Goal: Task Accomplishment & Management: Manage account settings

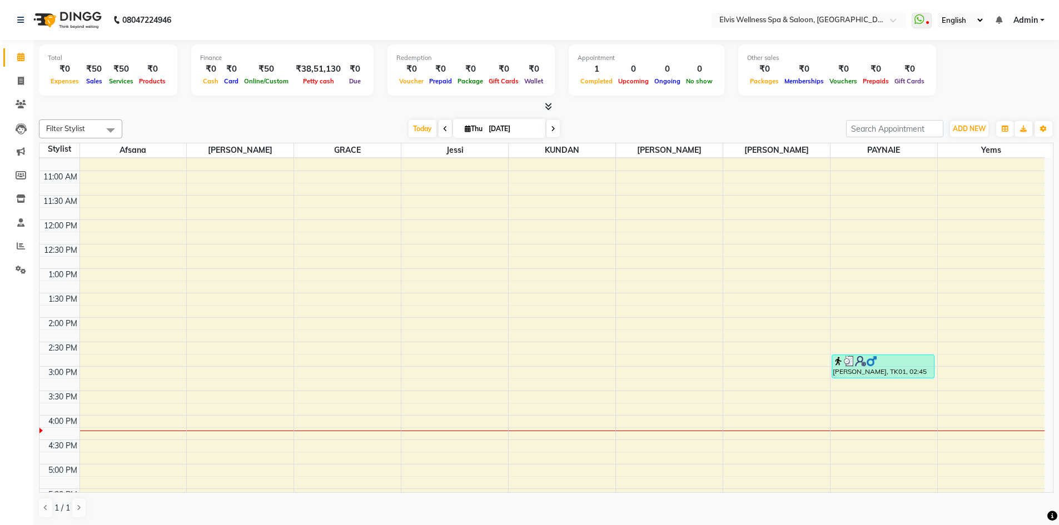
scroll to position [222, 0]
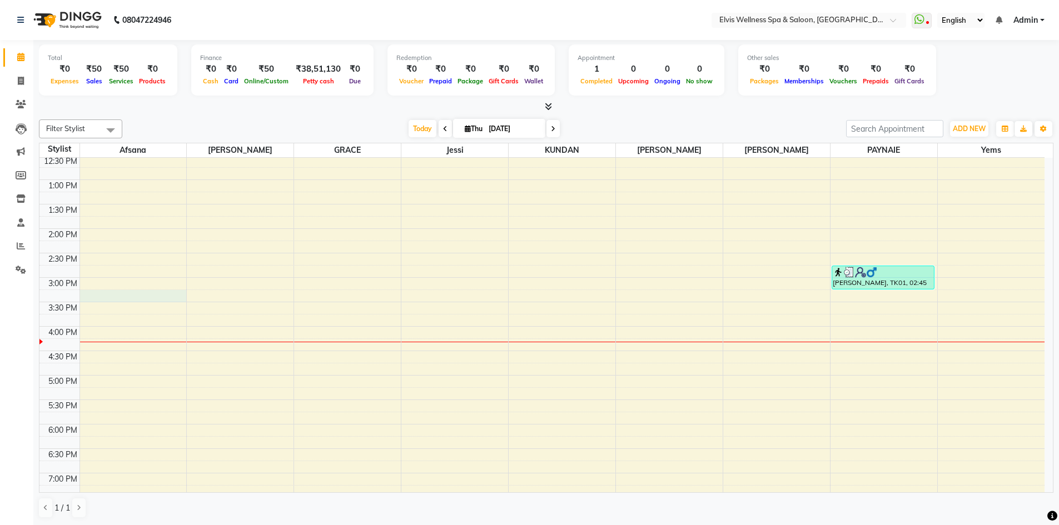
click at [84, 293] on div "8:00 AM 8:30 AM 9:00 AM 9:30 AM 10:00 AM 10:30 AM 11:00 AM 11:30 AM 12:00 PM 12…" at bounding box center [541, 302] width 1005 height 733
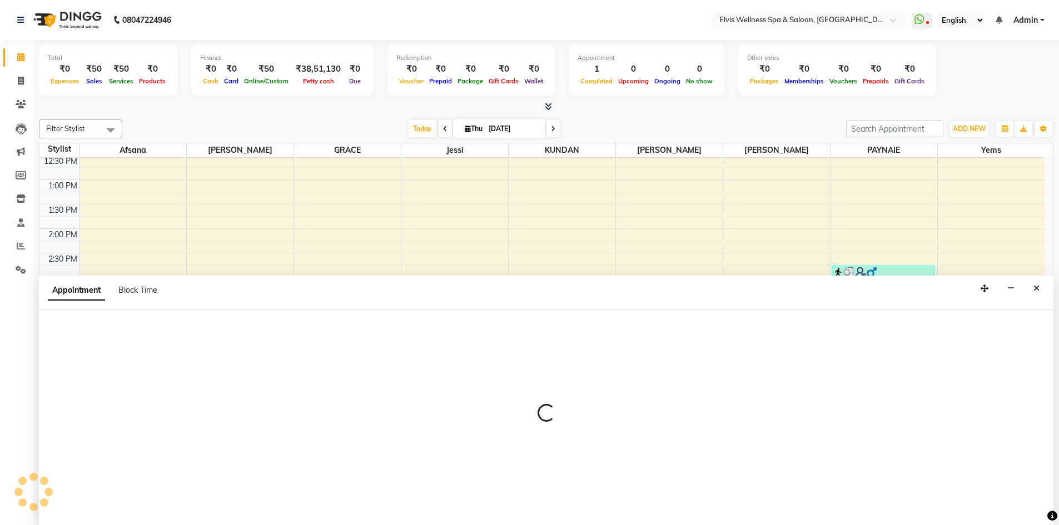
scroll to position [1, 0]
select select "24328"
select select "915"
select select "tentative"
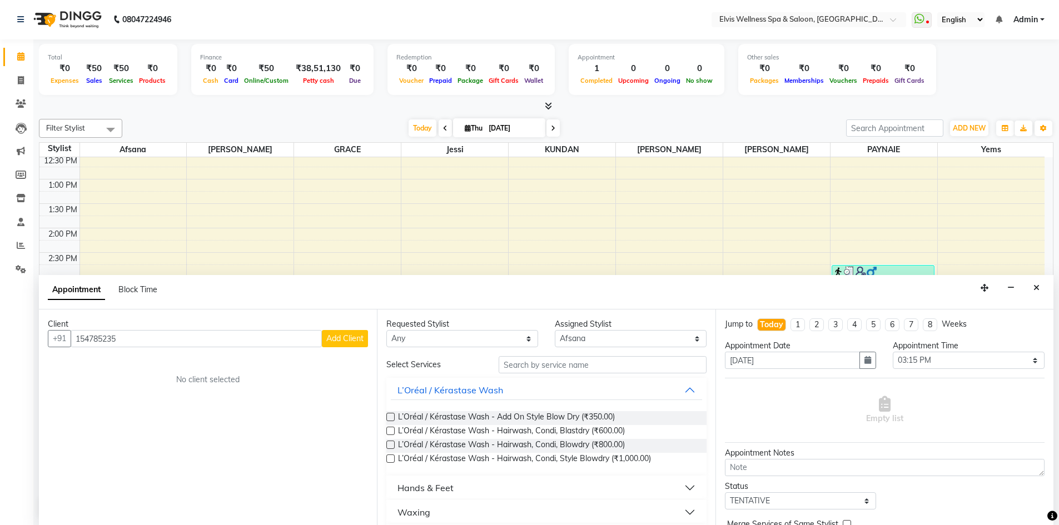
type input "154785235"
click at [349, 344] on button "Add Client" at bounding box center [345, 338] width 46 height 17
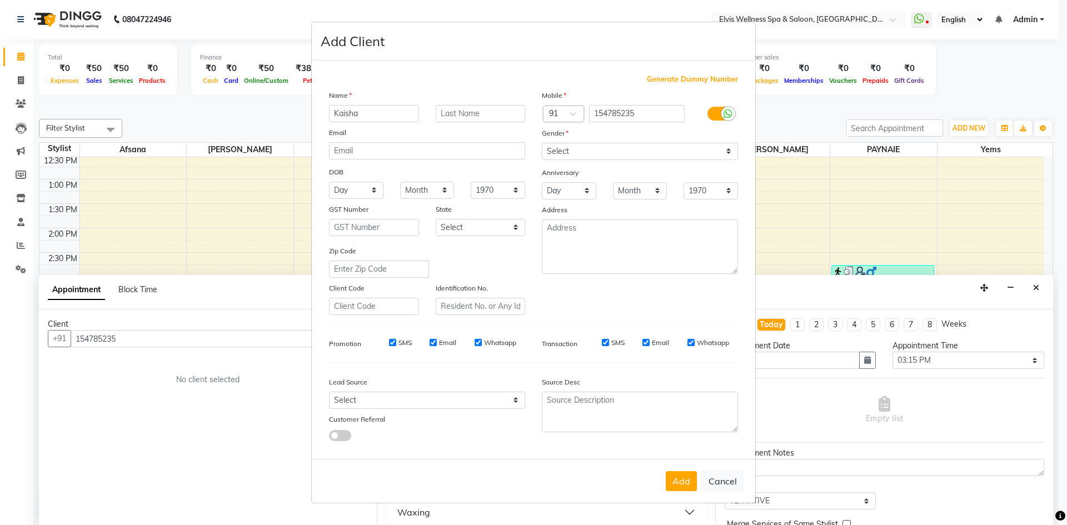
type input "Kaisha"
click at [603, 152] on select "Select [DEMOGRAPHIC_DATA] [DEMOGRAPHIC_DATA] Other Prefer Not To Say" at bounding box center [640, 151] width 196 height 17
select select "[DEMOGRAPHIC_DATA]"
click at [542, 143] on select "Select [DEMOGRAPHIC_DATA] [DEMOGRAPHIC_DATA] Other Prefer Not To Say" at bounding box center [640, 151] width 196 height 17
click at [684, 485] on button "Add" at bounding box center [681, 481] width 31 height 20
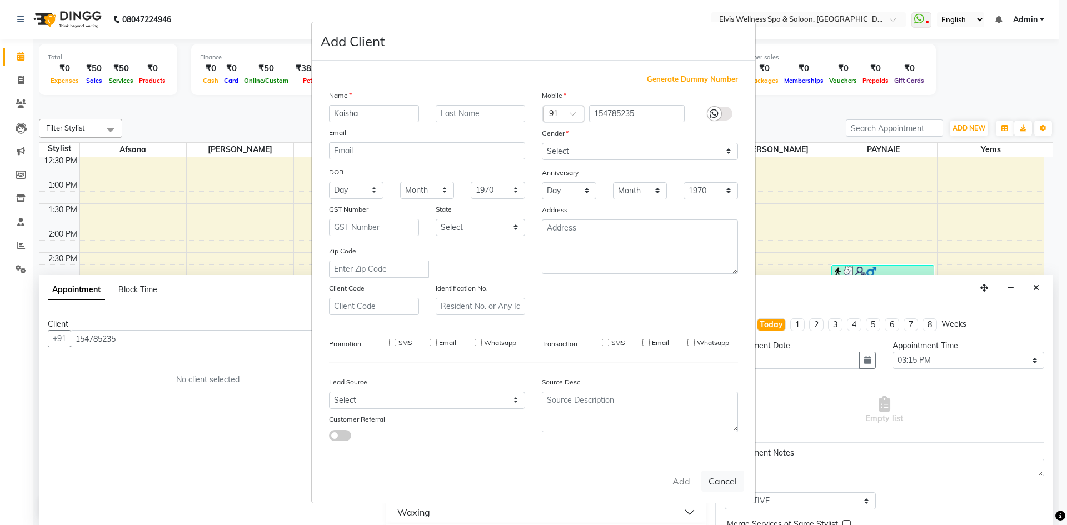
select select
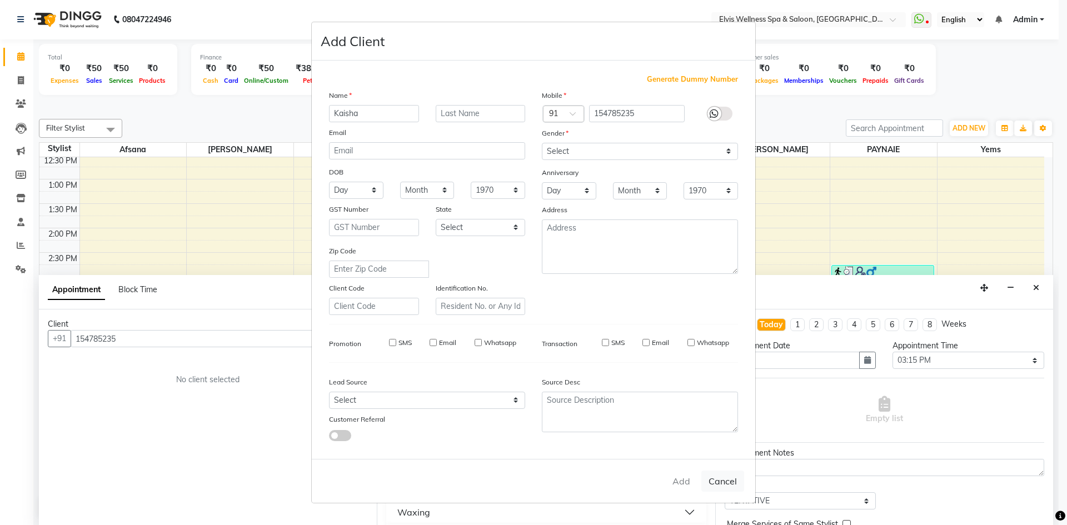
select select
checkbox input "false"
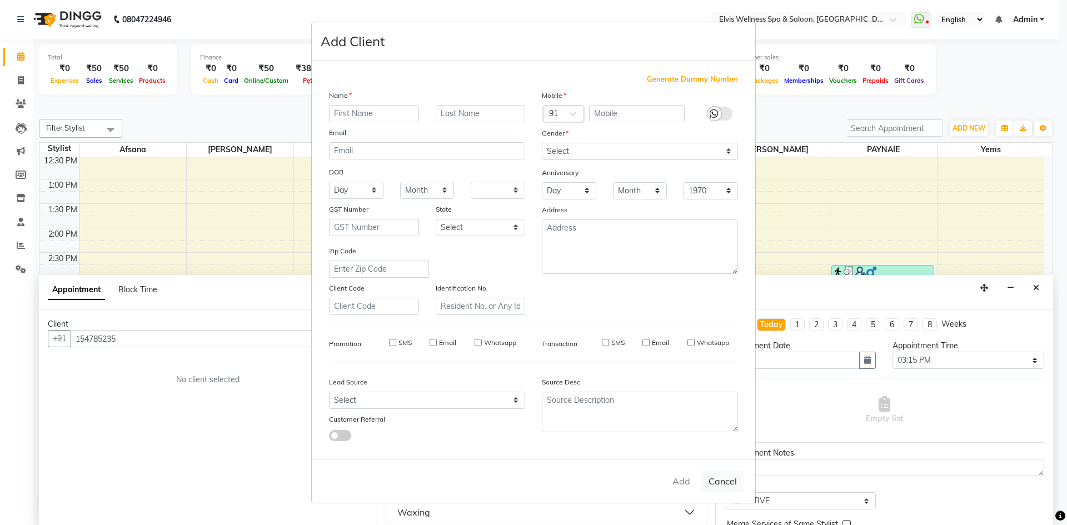
checkbox input "false"
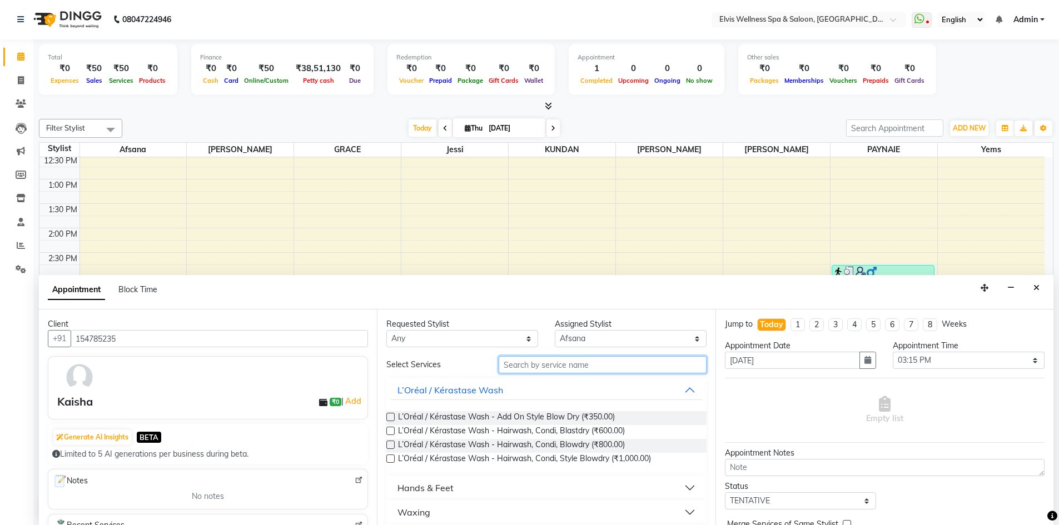
click at [545, 365] on input "text" at bounding box center [603, 364] width 208 height 17
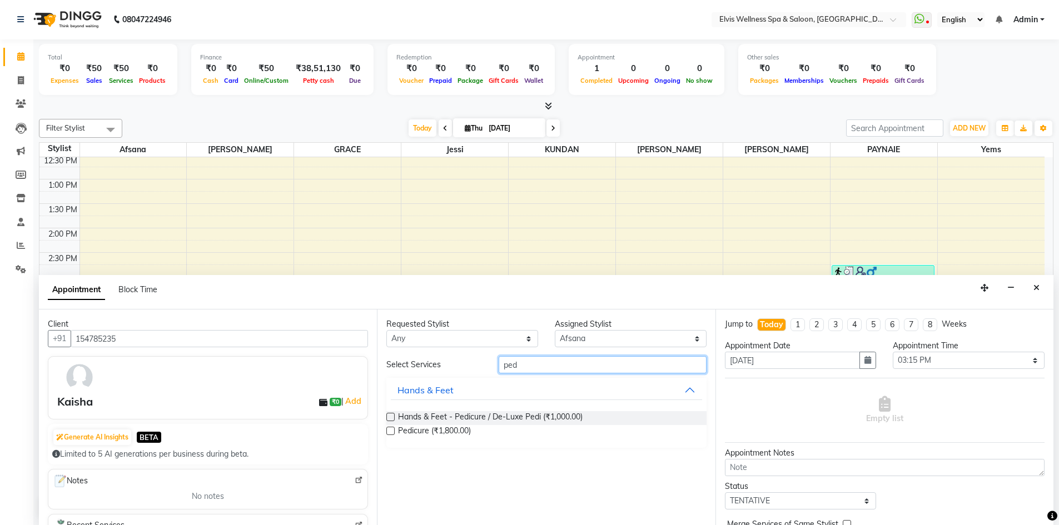
type input "ped"
click at [391, 414] on label at bounding box center [390, 417] width 8 height 8
click at [391, 415] on input "checkbox" at bounding box center [389, 418] width 7 height 7
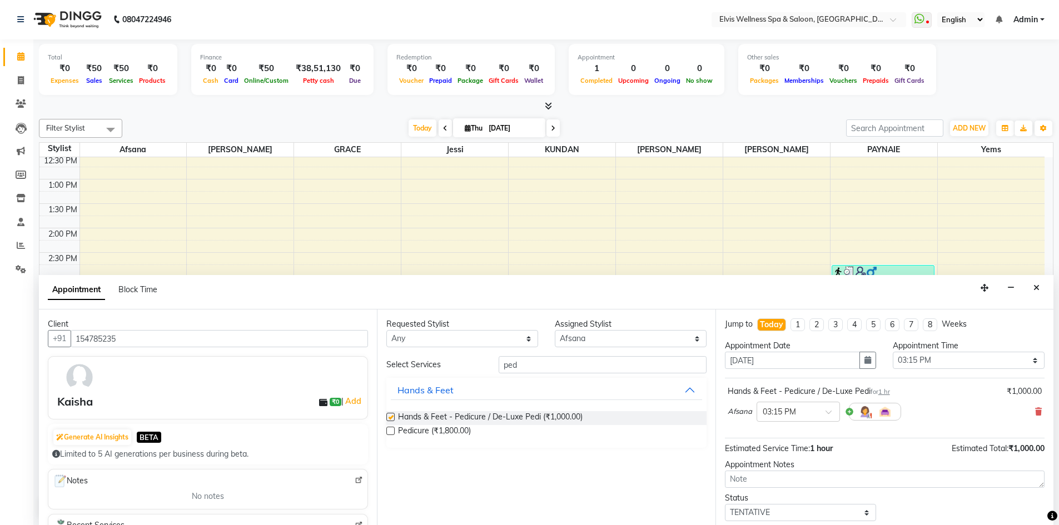
checkbox input "false"
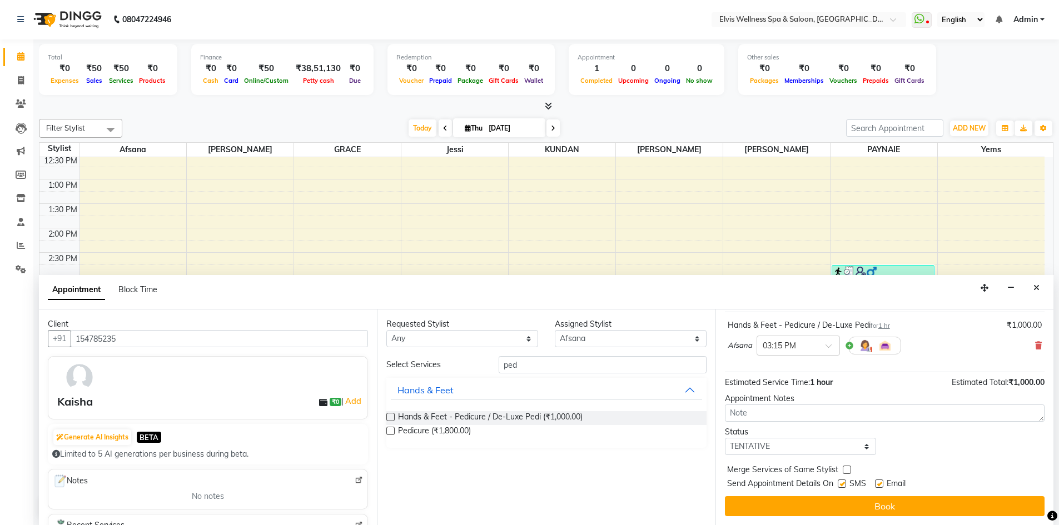
click at [842, 485] on label at bounding box center [842, 484] width 8 height 8
click at [842, 485] on input "checkbox" at bounding box center [841, 484] width 7 height 7
checkbox input "false"
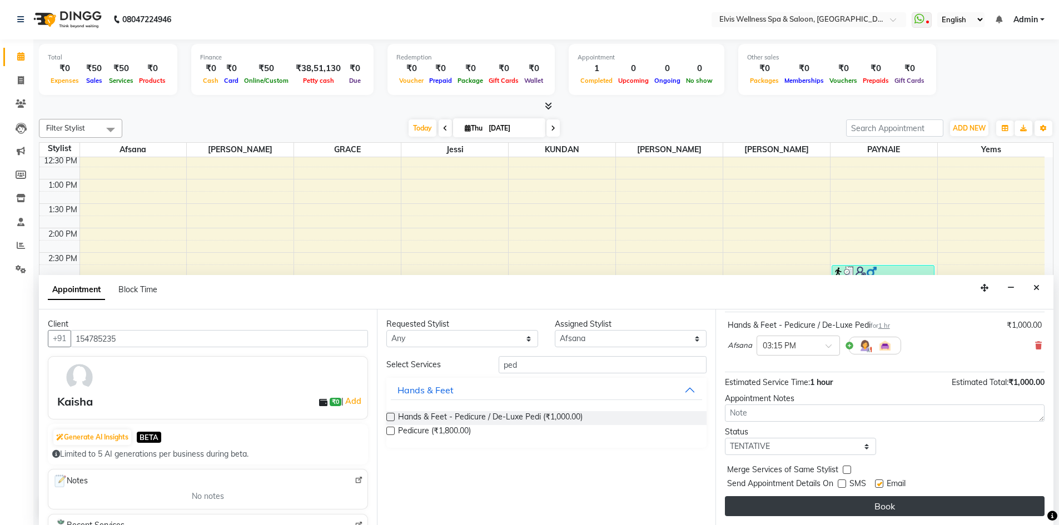
click at [839, 504] on button "Book" at bounding box center [885, 506] width 320 height 20
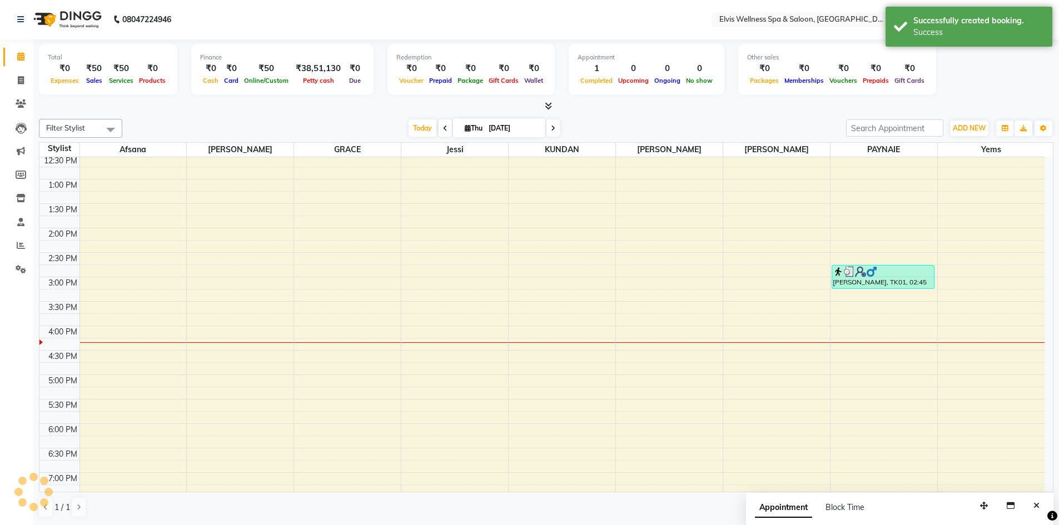
scroll to position [0, 0]
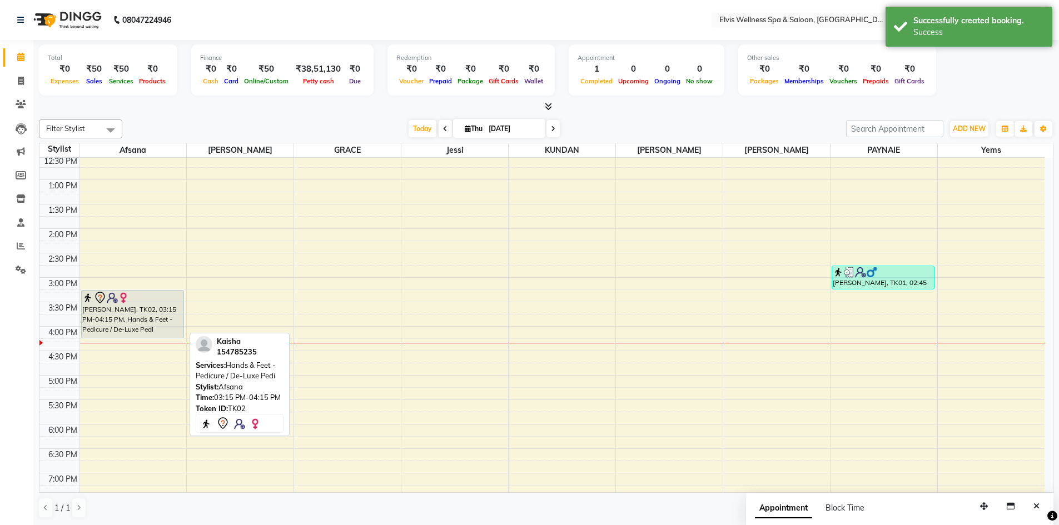
click at [135, 305] on div "[PERSON_NAME], TK02, 03:15 PM-04:15 PM, Hands & Feet - Pedicure / De-Luxe Pedi" at bounding box center [133, 314] width 102 height 47
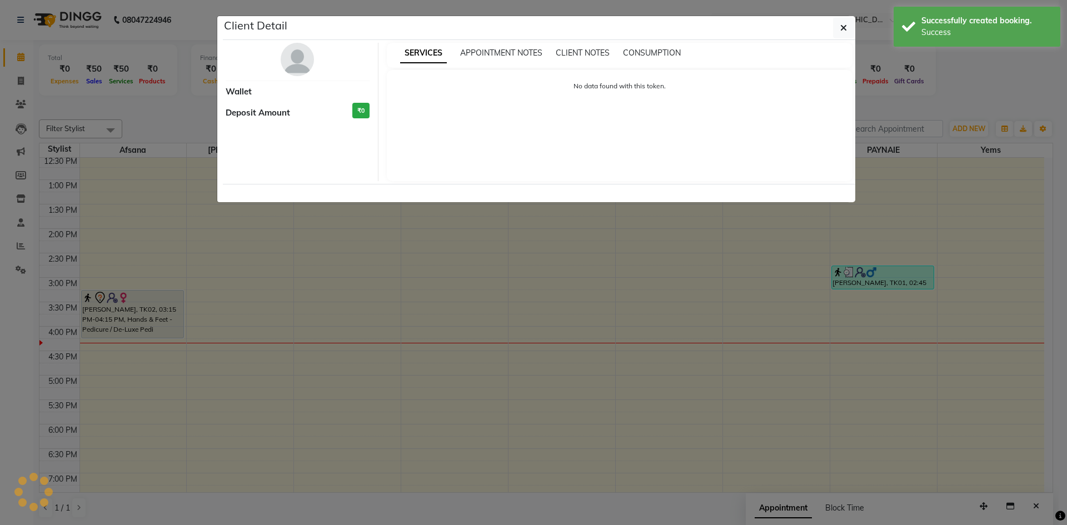
select select "7"
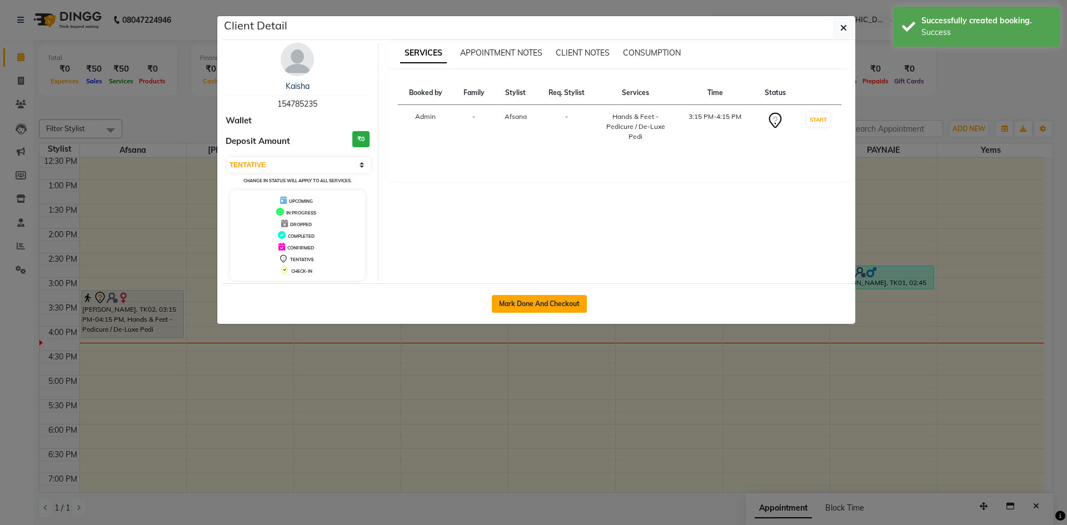
click at [530, 301] on button "Mark Done And Checkout" at bounding box center [539, 304] width 95 height 18
select select "service"
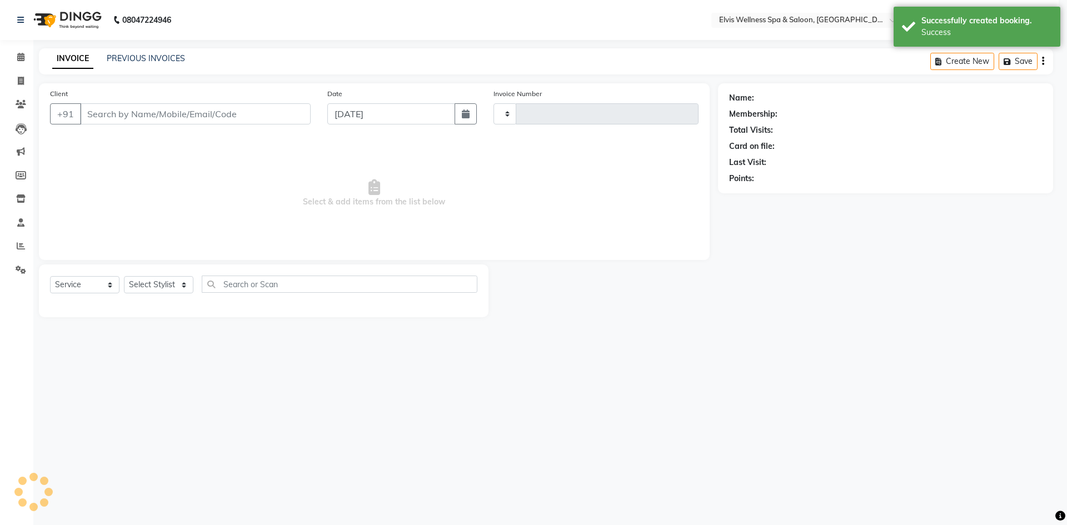
type input "1561"
select select "3"
select select "4399"
type input "154785235"
select select "24328"
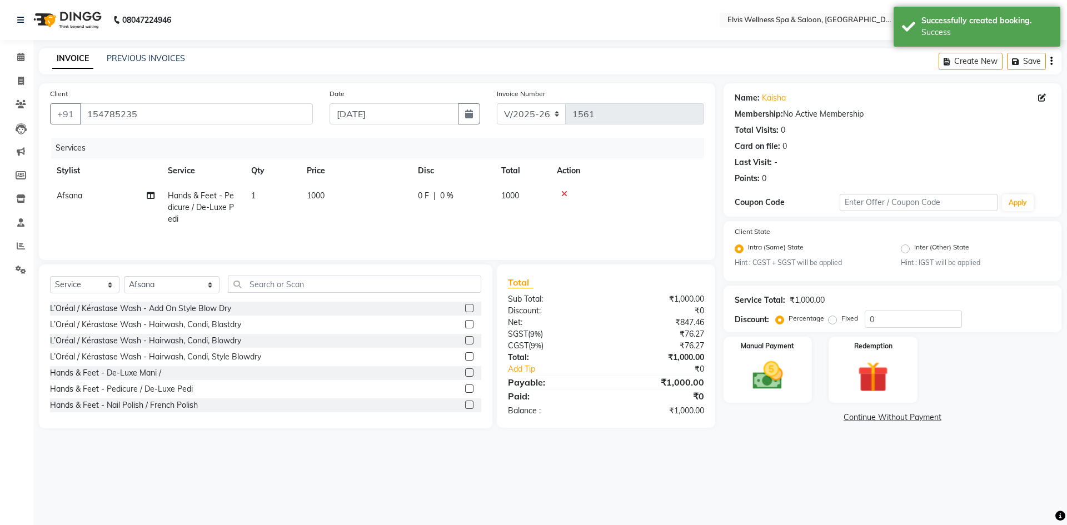
click at [324, 195] on span "1000" at bounding box center [316, 196] width 18 height 10
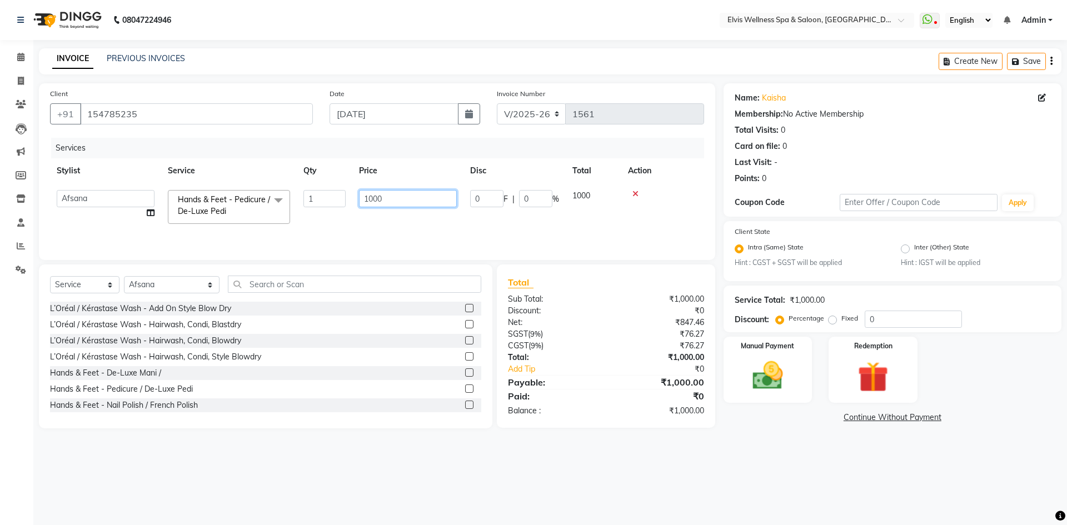
click at [374, 197] on input "1000" at bounding box center [408, 198] width 98 height 17
type input "1200"
click at [769, 384] on img at bounding box center [768, 376] width 52 height 37
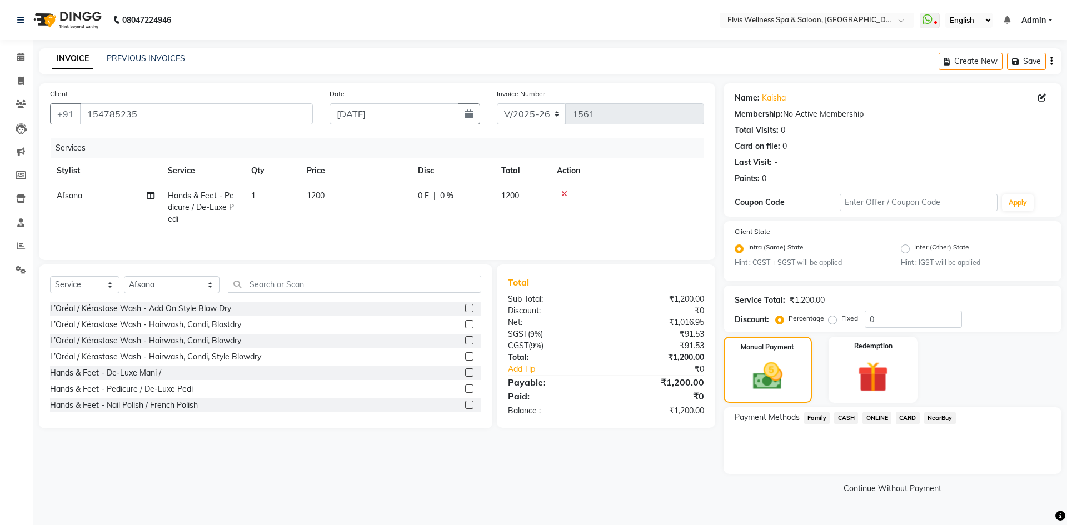
click at [877, 417] on span "ONLINE" at bounding box center [877, 418] width 29 height 13
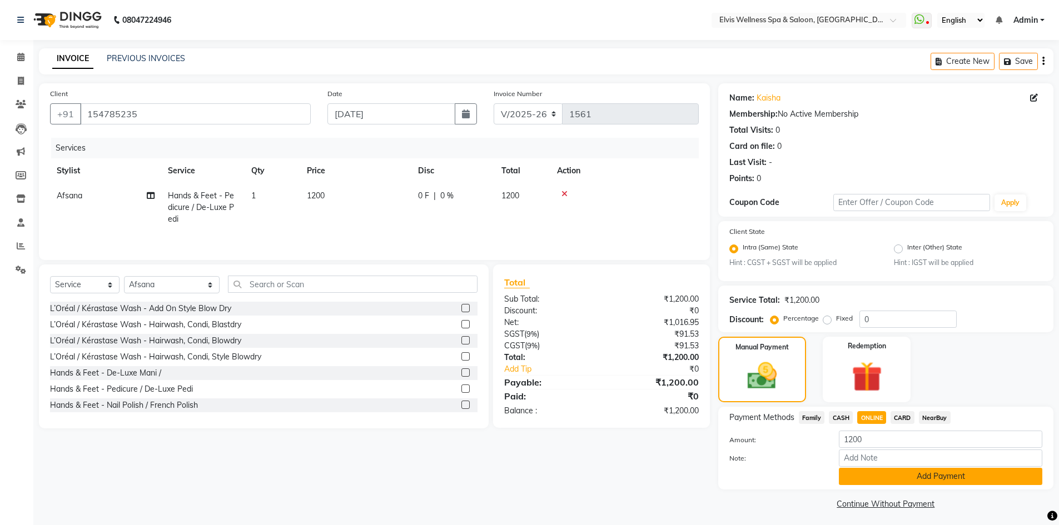
click at [888, 475] on button "Add Payment" at bounding box center [940, 476] width 203 height 17
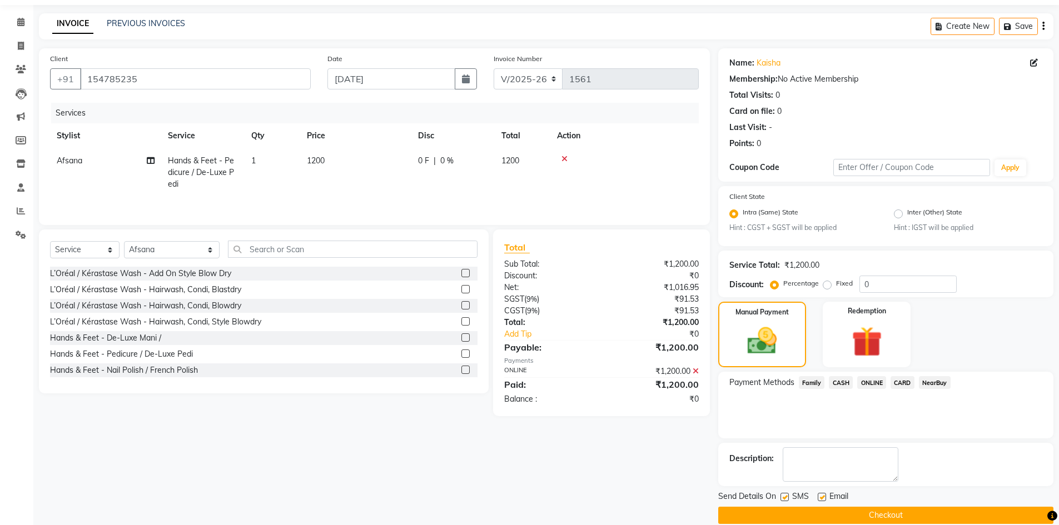
scroll to position [51, 0]
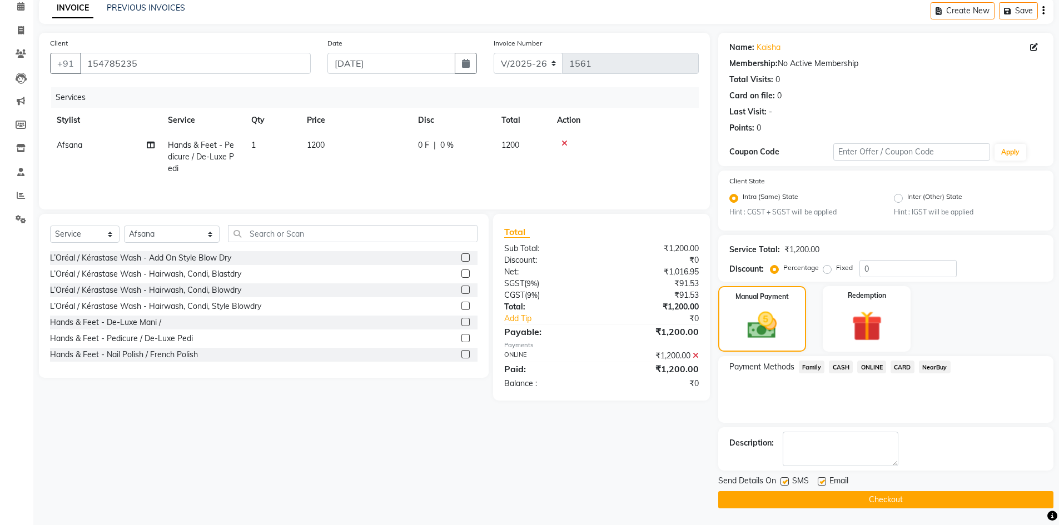
click at [783, 480] on label at bounding box center [784, 481] width 8 height 8
click at [783, 480] on input "checkbox" at bounding box center [783, 482] width 7 height 7
checkbox input "false"
click at [863, 494] on button "Checkout" at bounding box center [885, 499] width 335 height 17
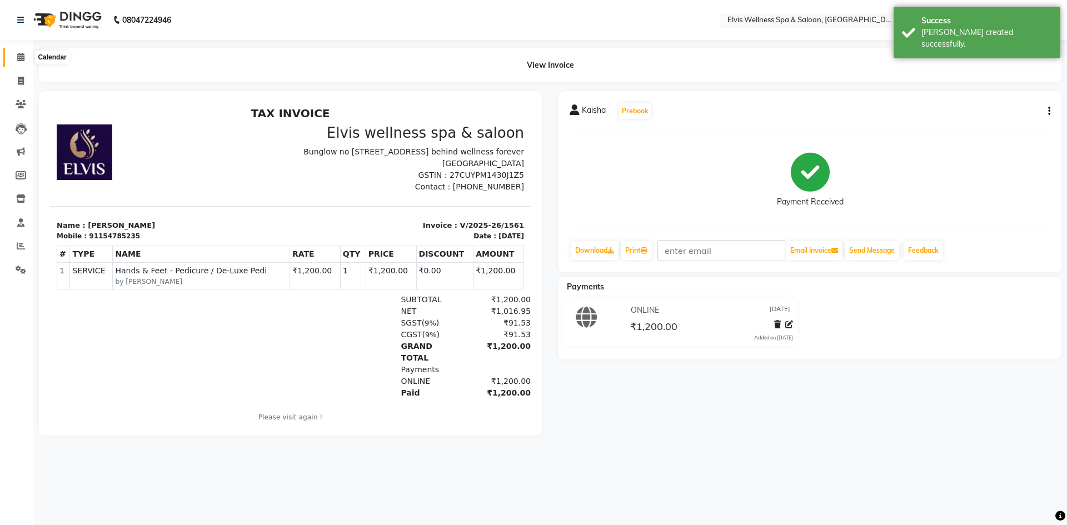
click at [13, 54] on span at bounding box center [20, 57] width 19 height 13
